Goal: Ask a question

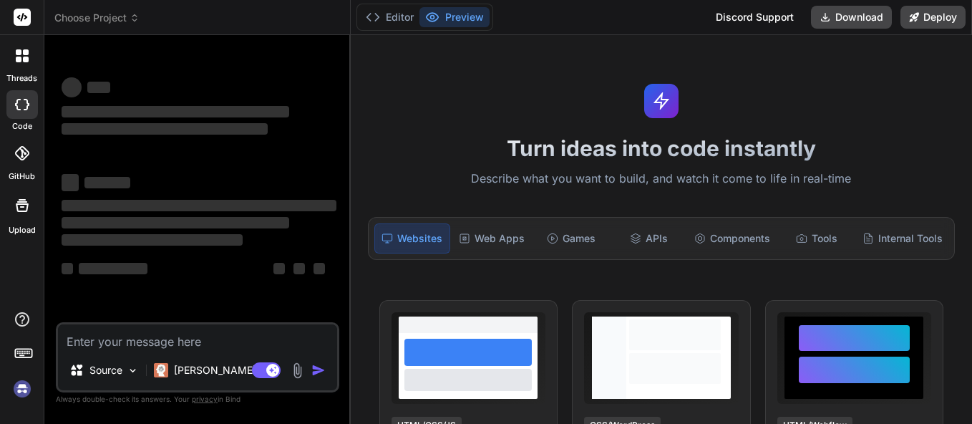
scroll to position [42, 0]
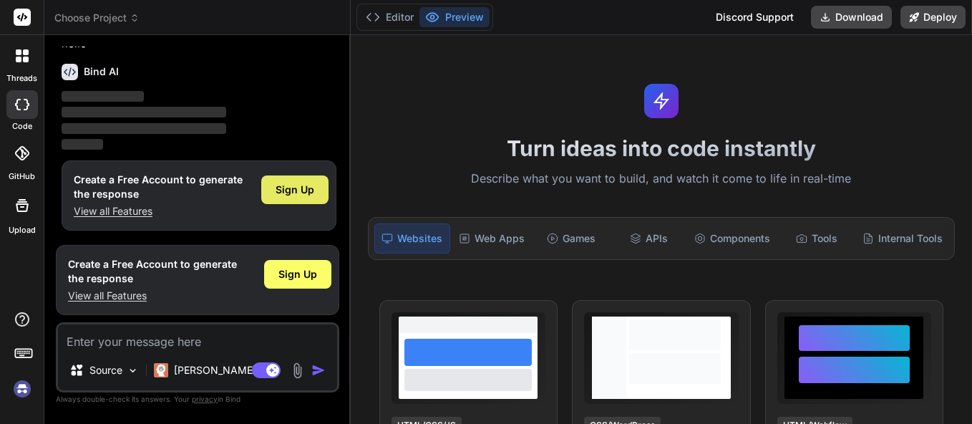
click at [284, 190] on span "Sign Up" at bounding box center [295, 190] width 39 height 14
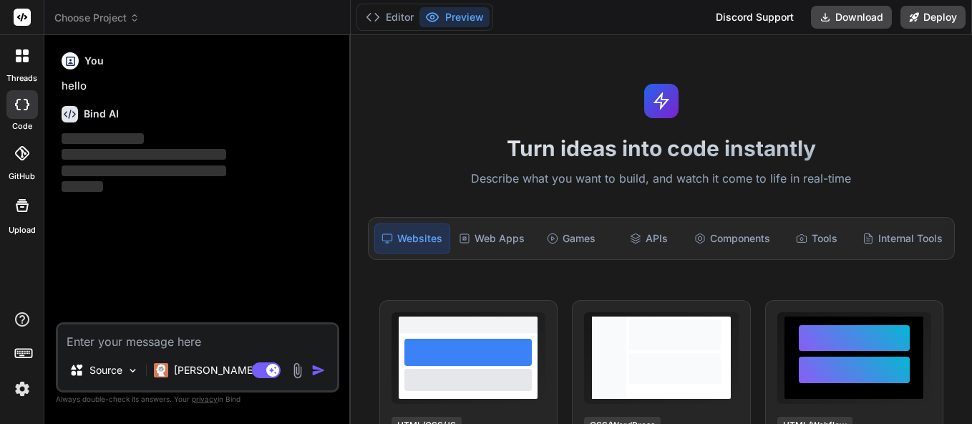
scroll to position [0, 0]
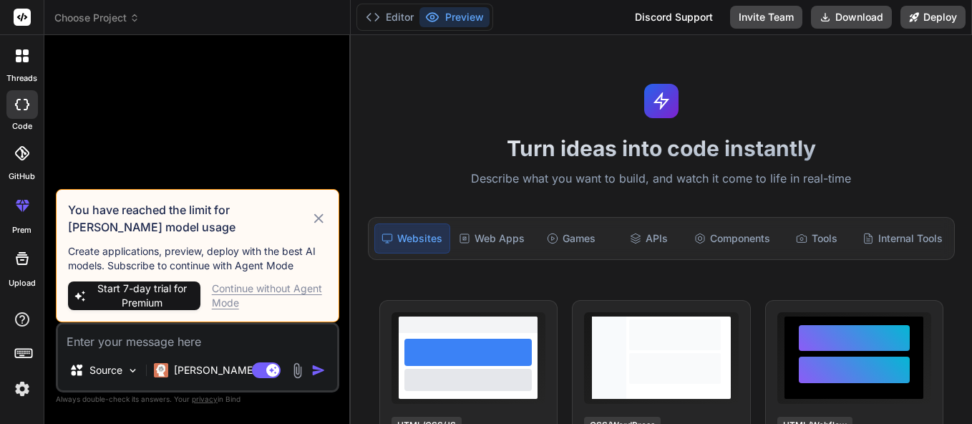
click at [314, 218] on icon at bounding box center [319, 218] width 16 height 17
type textarea "x"
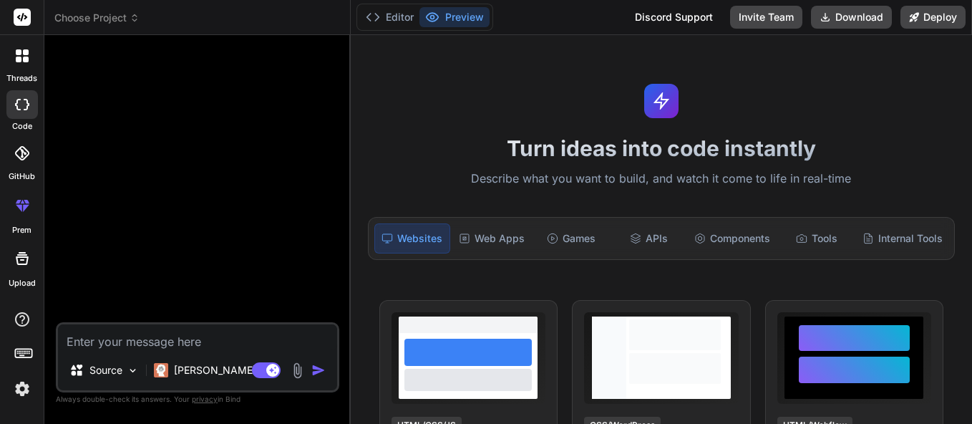
click at [195, 339] on textarea at bounding box center [197, 337] width 279 height 26
paste textarea "import { View, Text, StyleSheet, TouchableOpacity, Image, ScrollView } from 're…"
type textarea "import { View, Text, StyleSheet, TouchableOpacity, Image, ScrollView } from 're…"
type textarea "x"
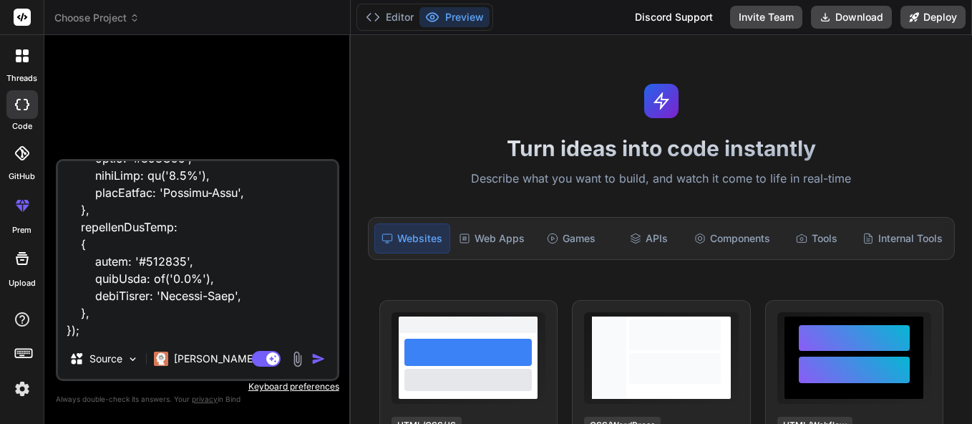
paste textarea "i want tabs should be conditionally render it not like like normally when click…"
type textarea "import { View, Text, StyleSheet, TouchableOpacity, Image, ScrollView } from 're…"
type textarea "x"
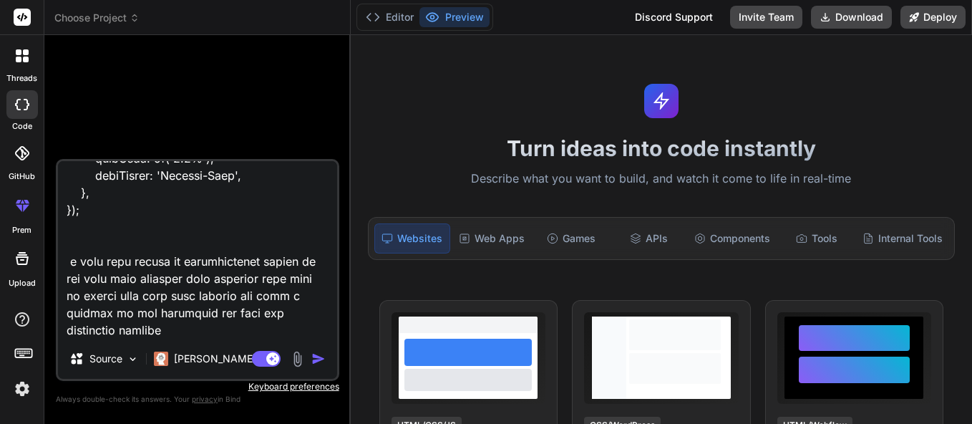
scroll to position [8921, 0]
type textarea "import { View, Text, StyleSheet, TouchableOpacity, Image, ScrollView } from 're…"
click at [317, 350] on div "Agent Mode. When this toggle is activated, AI automatically makes decisions, re…" at bounding box center [290, 358] width 82 height 17
click at [317, 359] on img "button" at bounding box center [319, 359] width 14 height 14
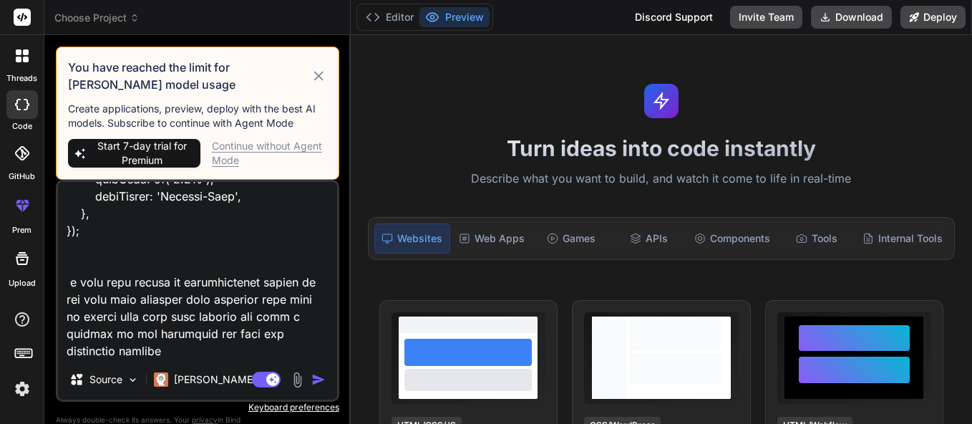
click at [291, 153] on div "Continue without Agent Mode" at bounding box center [269, 153] width 115 height 29
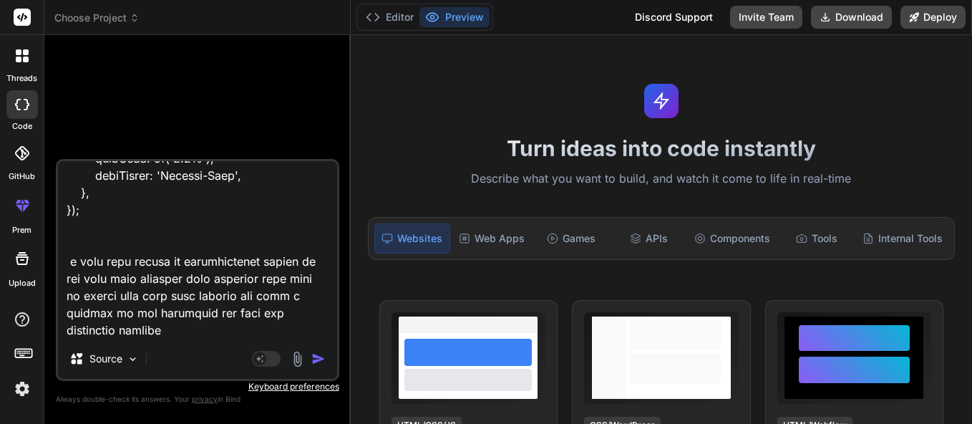
click at [319, 355] on img "button" at bounding box center [319, 359] width 14 height 14
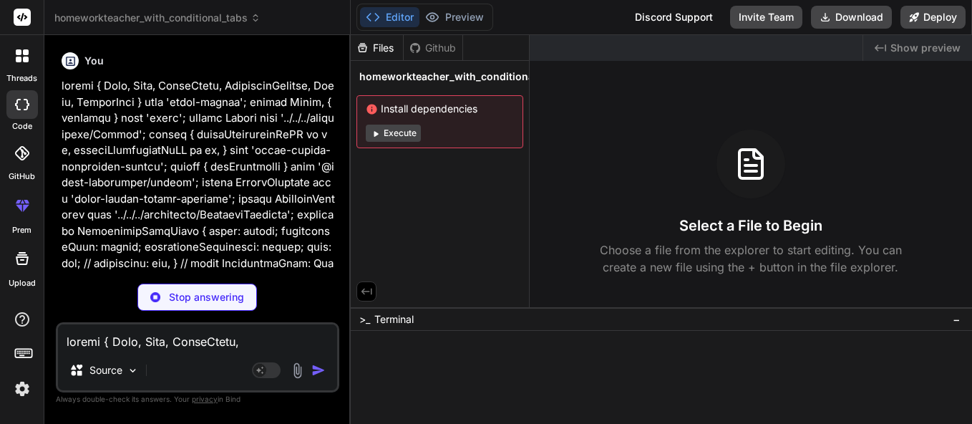
type textarea "x"
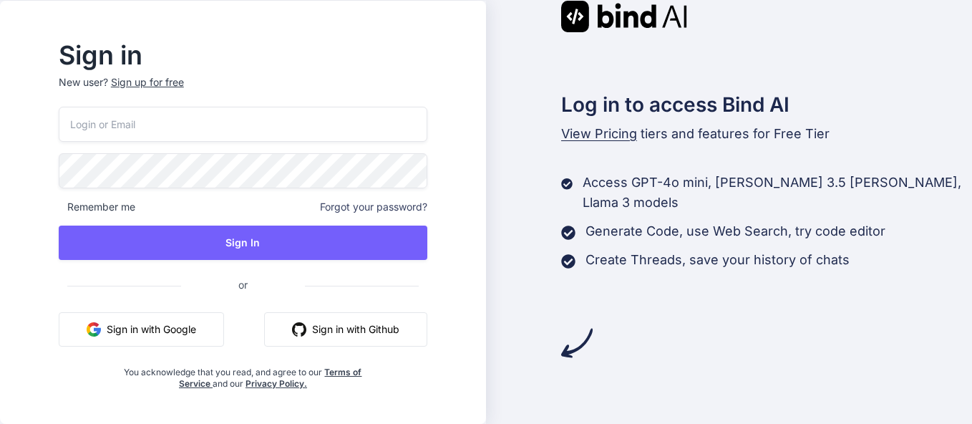
click at [232, 137] on input "email" at bounding box center [243, 124] width 369 height 35
type input "[EMAIL_ADDRESS][DOMAIN_NAME]"
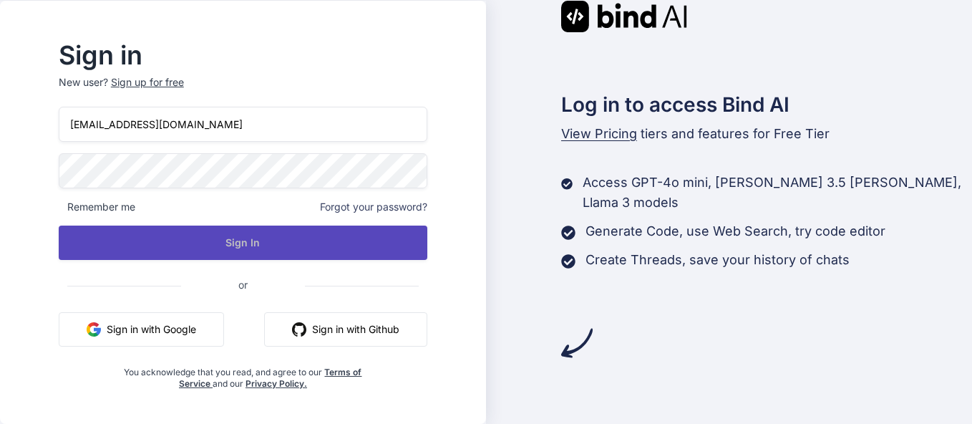
click at [243, 256] on button "Sign In" at bounding box center [243, 243] width 369 height 34
click at [218, 238] on button "Sign In" at bounding box center [243, 243] width 369 height 34
